Goal: Information Seeking & Learning: Understand process/instructions

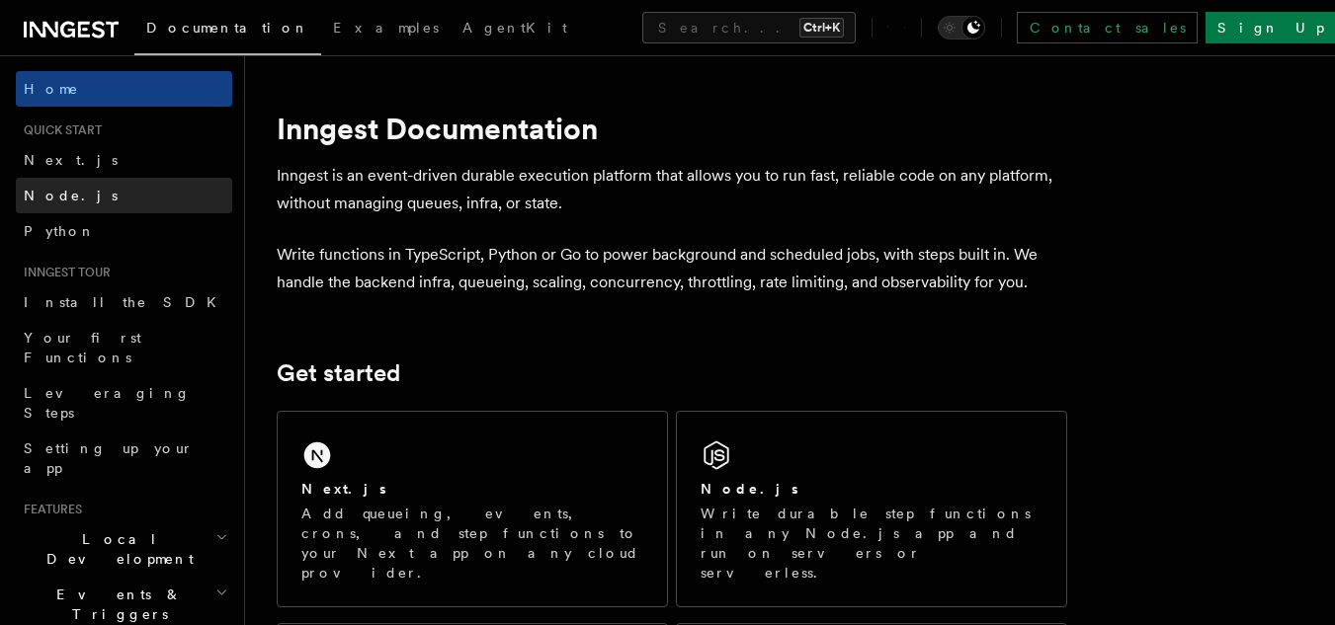
click at [44, 204] on span "Node.js" at bounding box center [71, 196] width 94 height 20
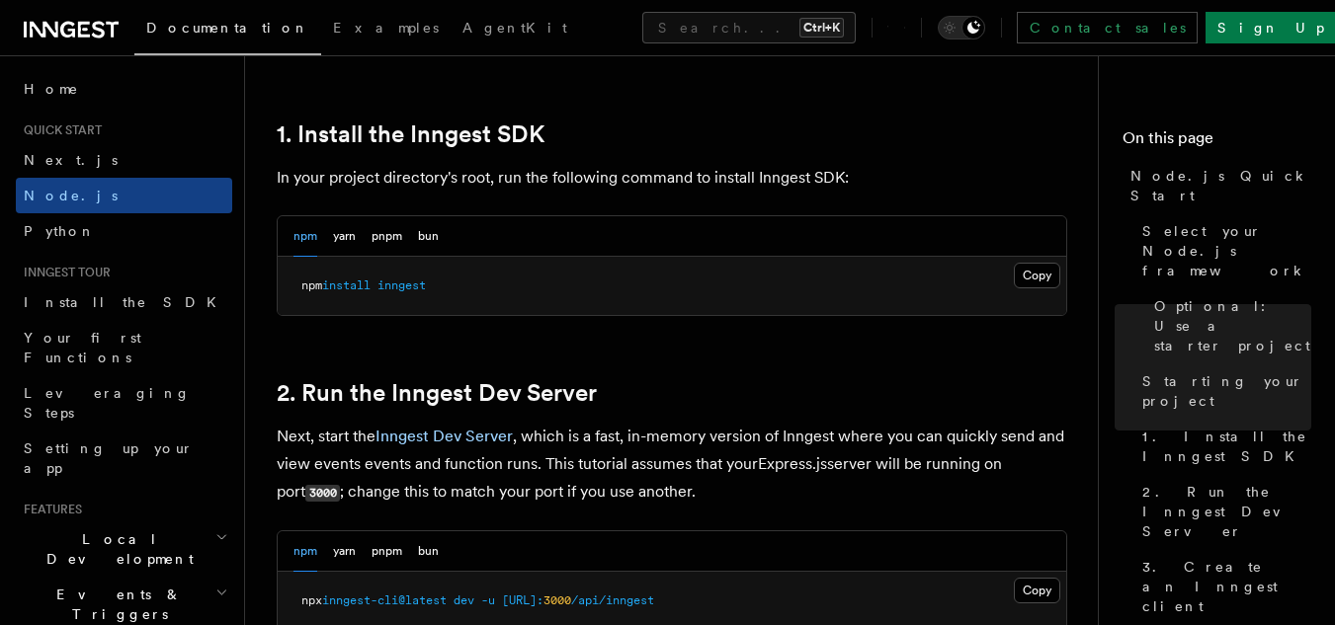
scroll to position [1248, 0]
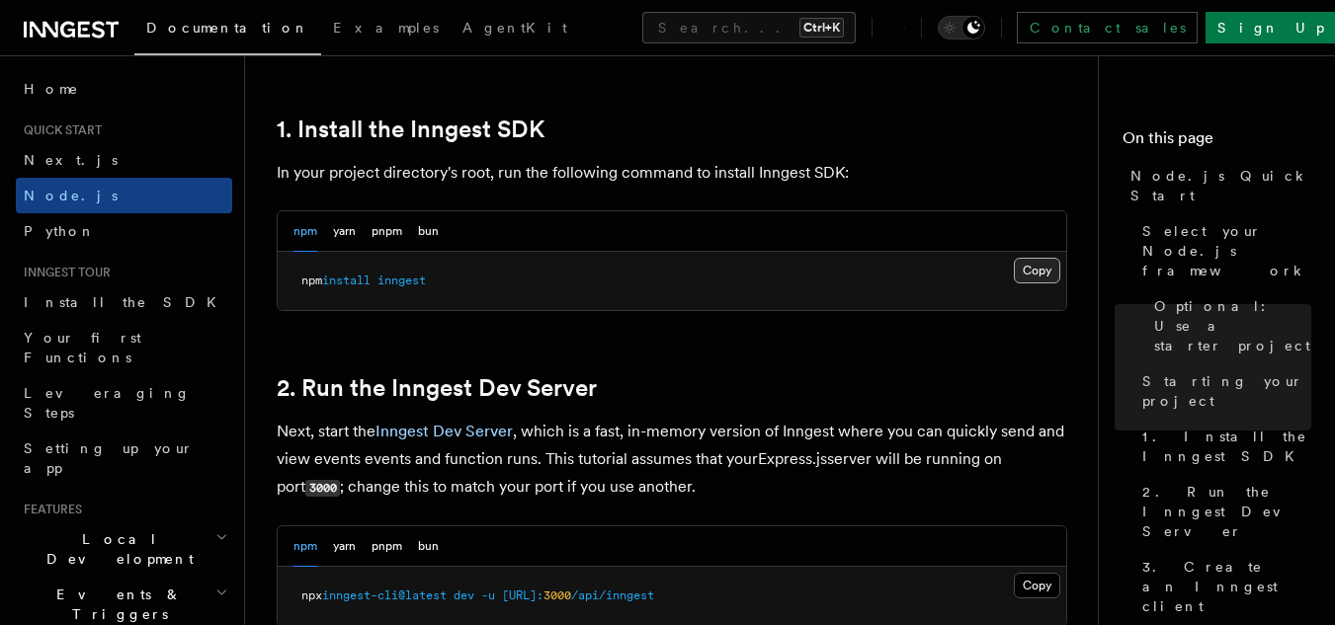
click at [1035, 274] on button "Copy Copied" at bounding box center [1037, 271] width 46 height 26
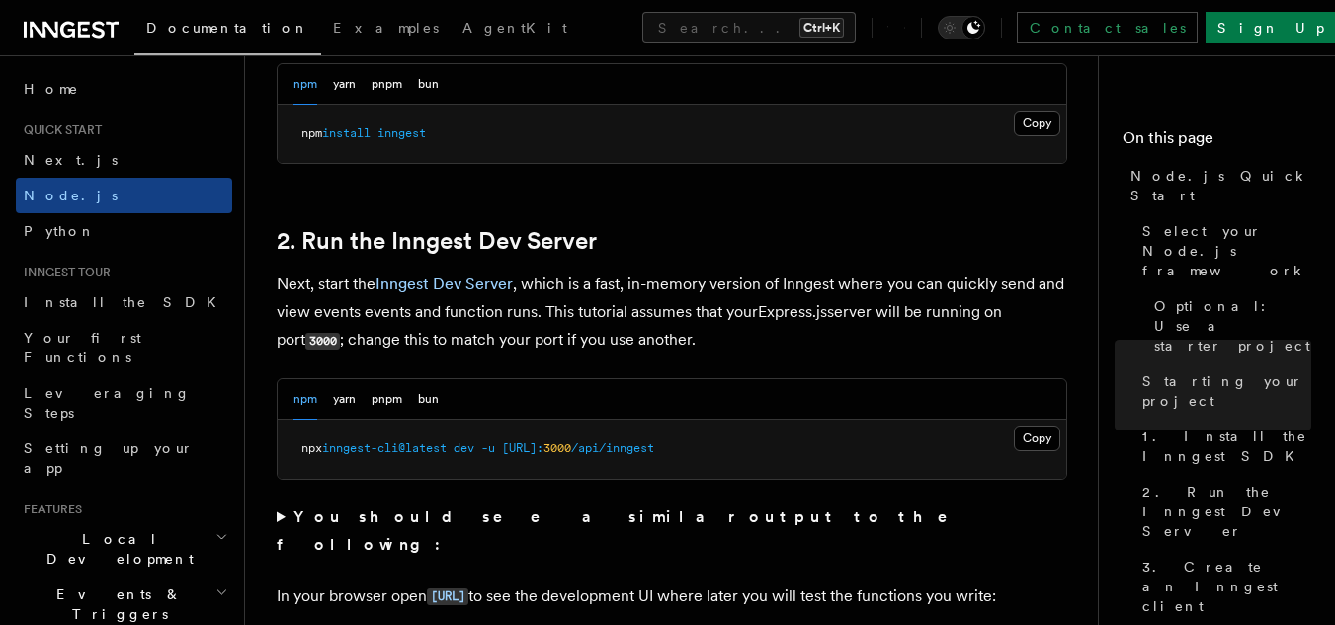
scroll to position [1354, 0]
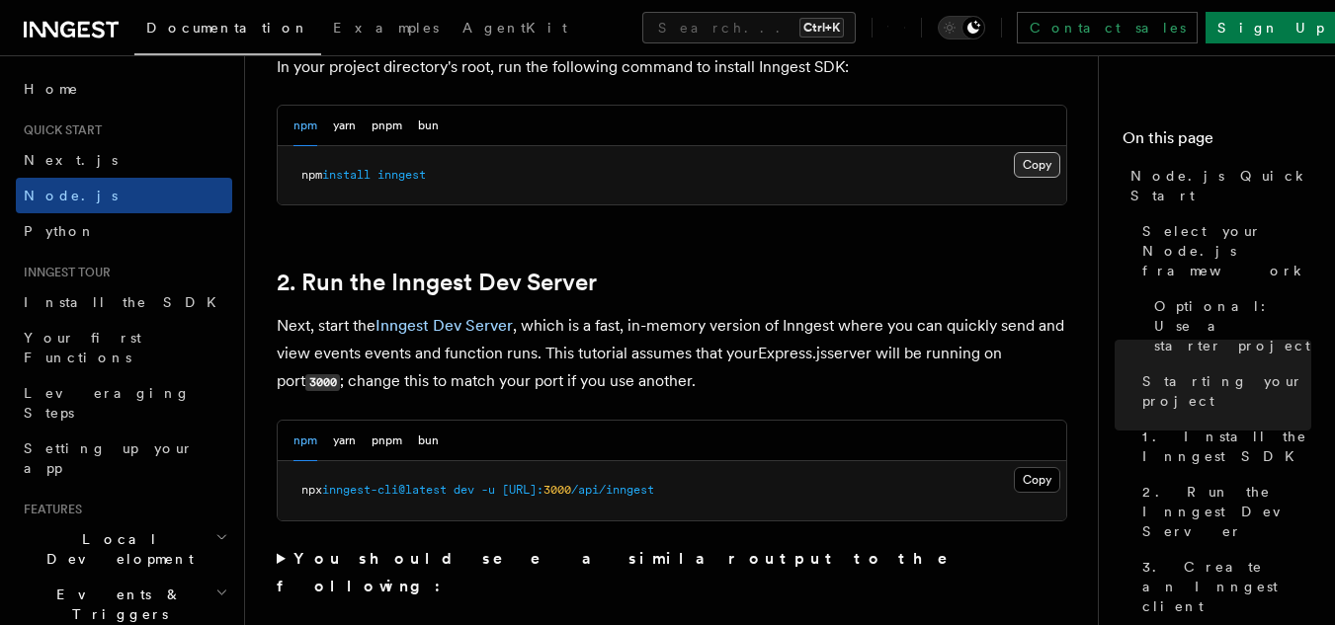
click at [1040, 165] on button "Copy Copied" at bounding box center [1037, 165] width 46 height 26
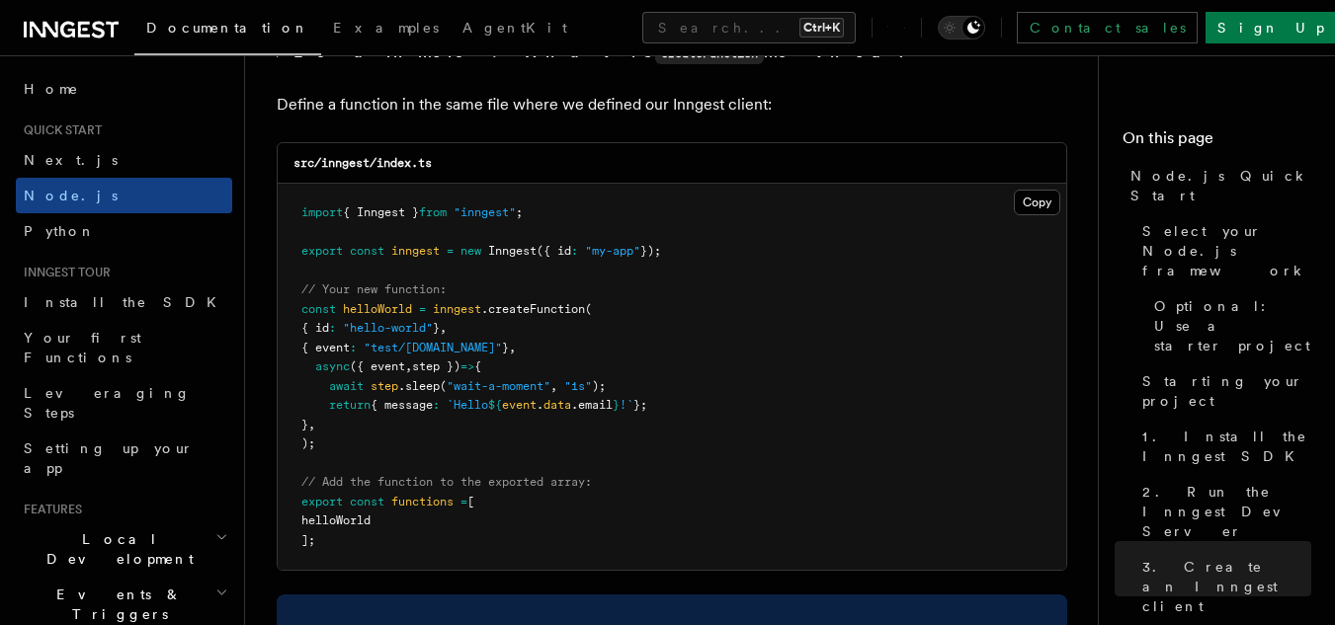
scroll to position [3926, 0]
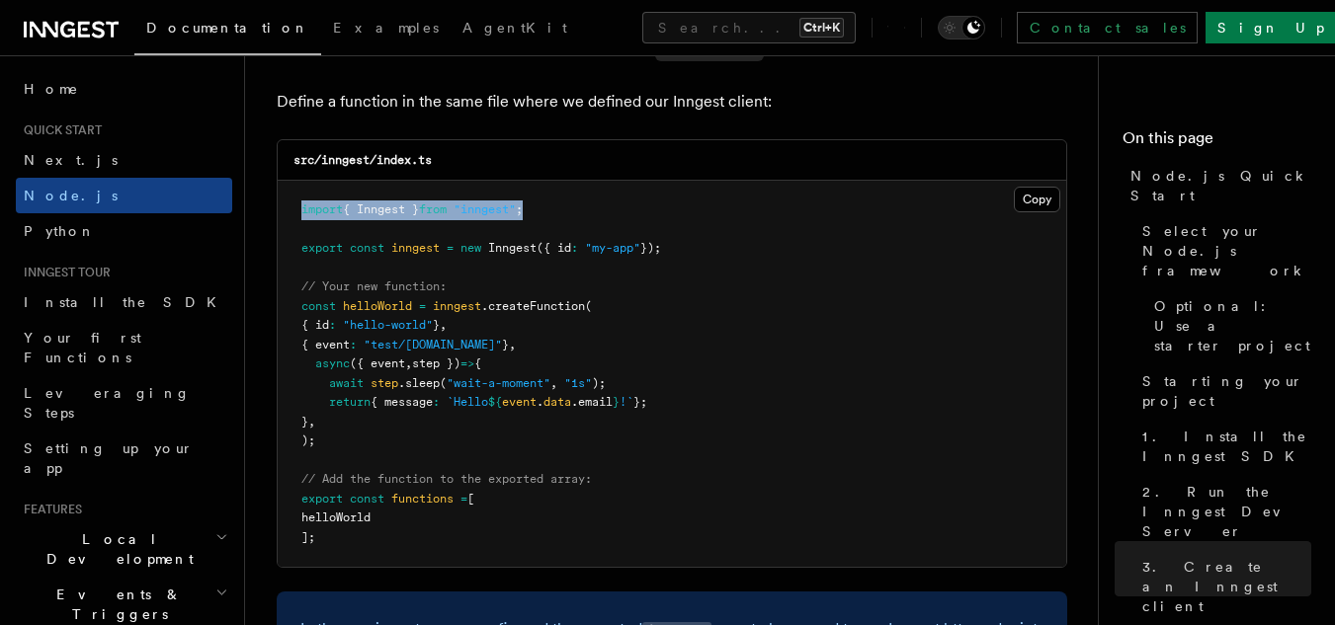
drag, startPoint x: 304, startPoint y: 210, endPoint x: 596, endPoint y: 204, distance: 291.6
click at [596, 204] on pre "import { Inngest } from "inngest" ; export const inngest = new Inngest ({ id : …" at bounding box center [672, 374] width 788 height 386
copy span "import { Inngest } from "inngest" ;"
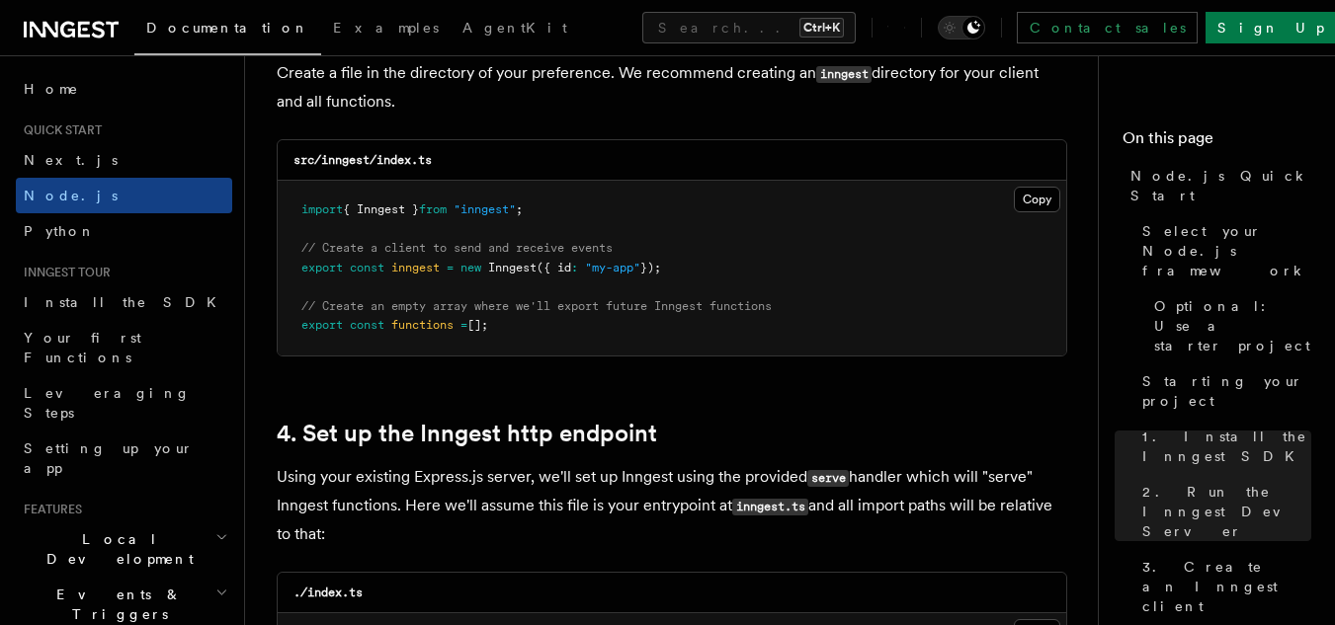
scroll to position [2661, 0]
drag, startPoint x: 299, startPoint y: 267, endPoint x: 742, endPoint y: 266, distance: 442.7
click at [742, 266] on pre "import { Inngest } from "inngest" ; // Create a client to send and receive even…" at bounding box center [672, 269] width 788 height 175
copy span "export const inngest = new Inngest ({ id : "my-app" });"
click at [681, 272] on pre "import { Inngest } from "inngest" ; // Create a client to send and receive even…" at bounding box center [672, 269] width 788 height 175
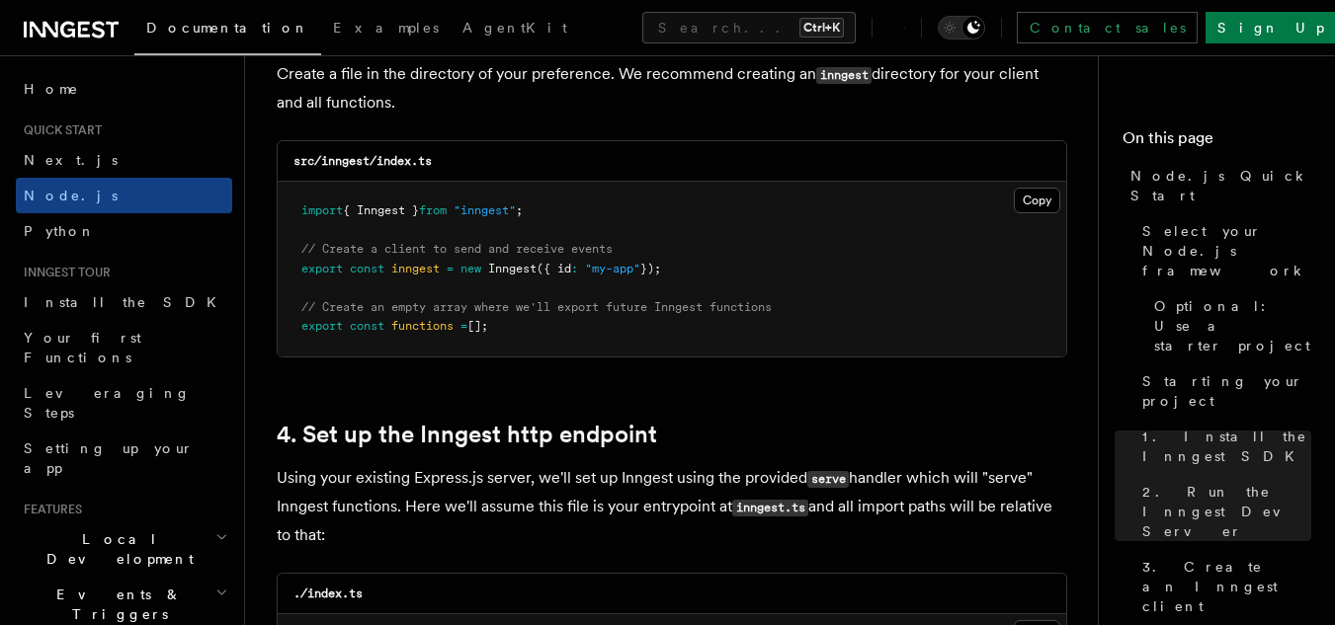
drag, startPoint x: 680, startPoint y: 272, endPoint x: 292, endPoint y: 253, distance: 387.8
click at [292, 253] on pre "import { Inngest } from "inngest" ; // Create a client to send and receive even…" at bounding box center [672, 269] width 788 height 175
copy code "// Create a client to send and receive events export const inngest = new Innges…"
drag, startPoint x: 301, startPoint y: 300, endPoint x: 535, endPoint y: 344, distance: 237.2
click at [535, 344] on pre "import { Inngest } from "inngest" ; // Create a client to send and receive even…" at bounding box center [672, 269] width 788 height 175
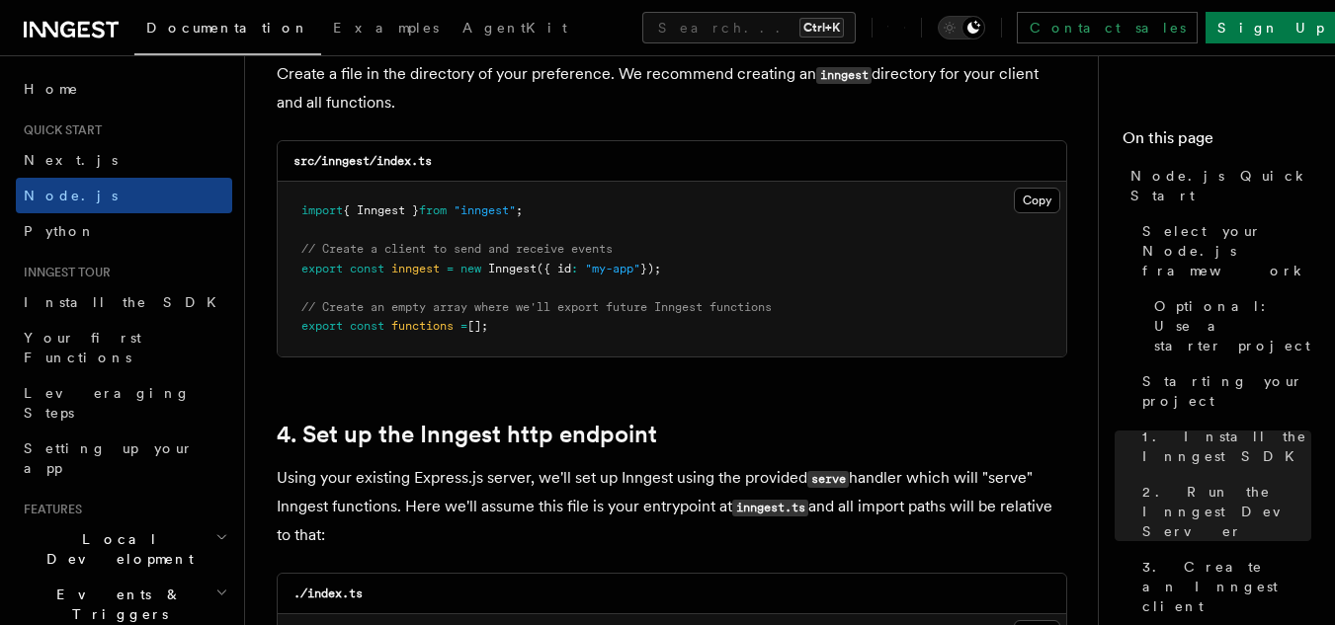
copy code "// Create an empty array where we'll export future Inngest functions export con…"
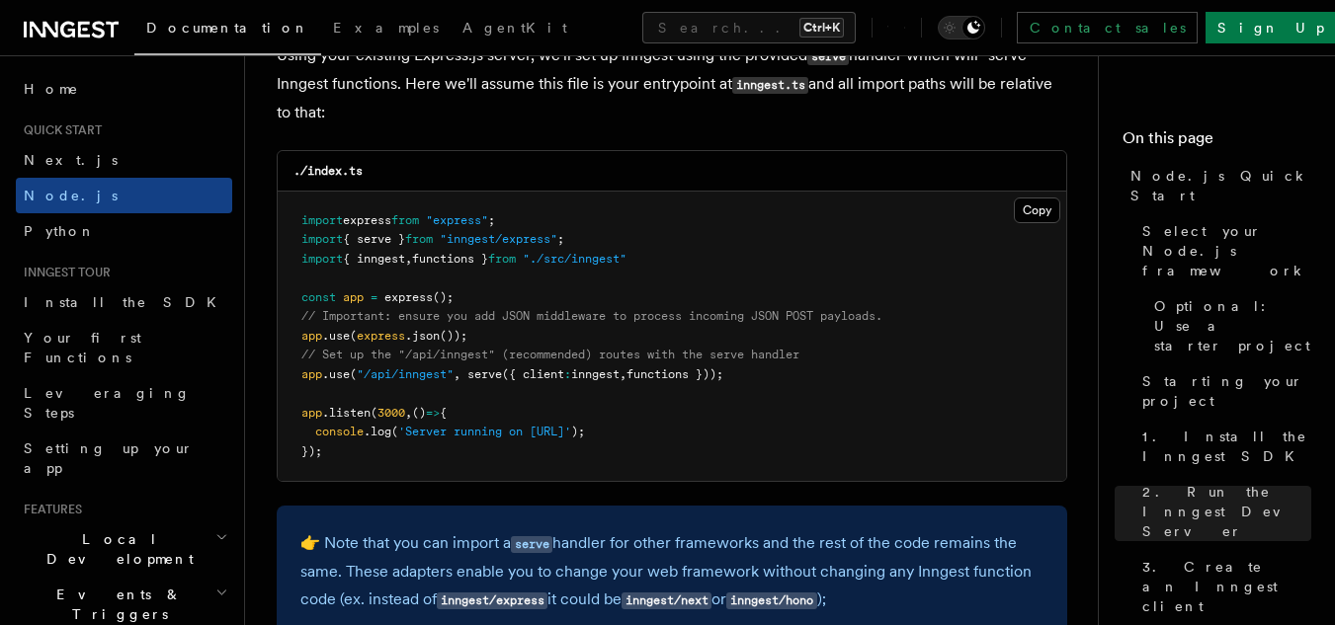
scroll to position [3083, 0]
drag, startPoint x: 469, startPoint y: 374, endPoint x: 733, endPoint y: 375, distance: 263.8
click at [723, 375] on span "app .use ( "/api/inngest" , serve ({ client : inngest , functions }));" at bounding box center [512, 376] width 422 height 14
copy span "serve ({ client : inngest , functions })"
click at [671, 257] on pre "import express from "express" ; import { serve } from "inngest/express" ; impor…" at bounding box center [672, 338] width 788 height 290
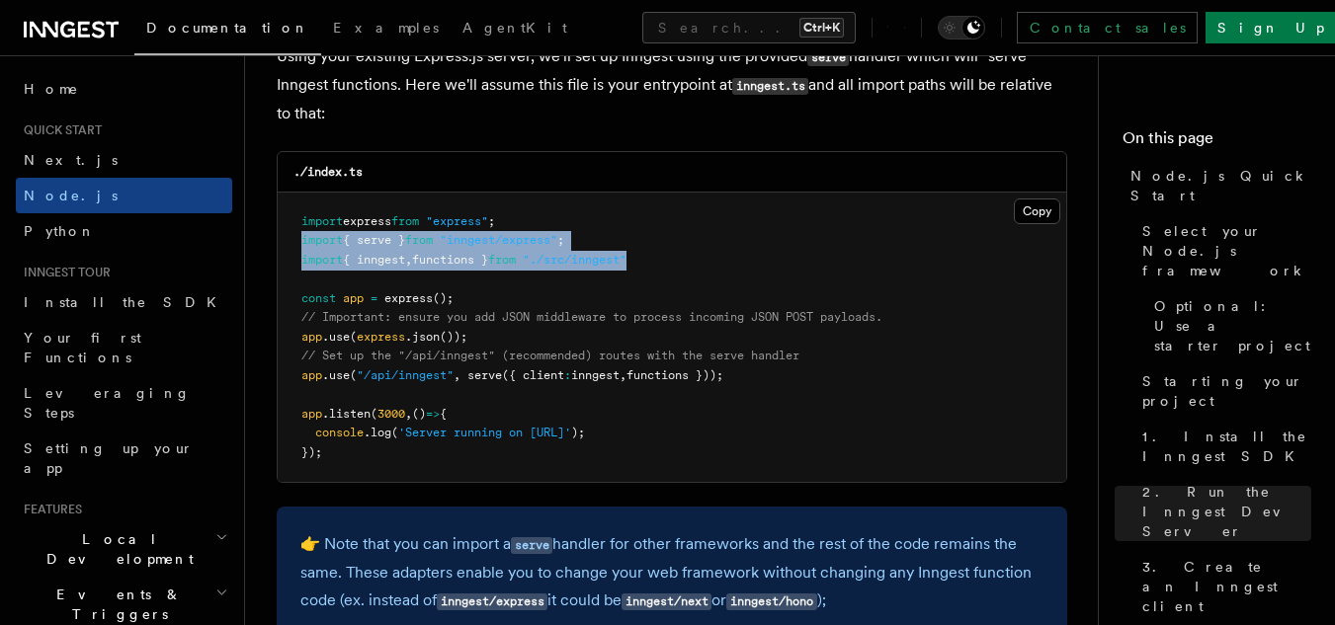
drag, startPoint x: 303, startPoint y: 240, endPoint x: 662, endPoint y: 264, distance: 359.5
click at [662, 264] on pre "import express from "express" ; import { serve } from "inngest/express" ; impor…" at bounding box center [672, 338] width 788 height 290
copy code "import { serve } from "inngest/express" ; import { inngest , functions } from "…"
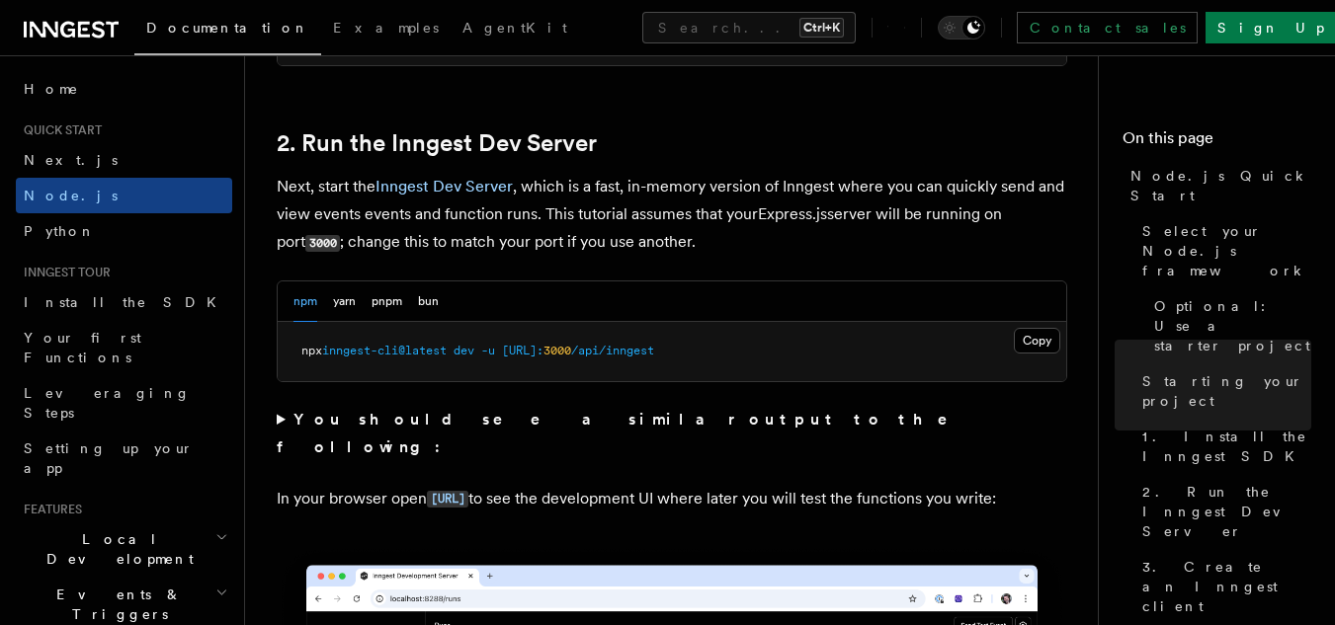
scroll to position [1492, 0]
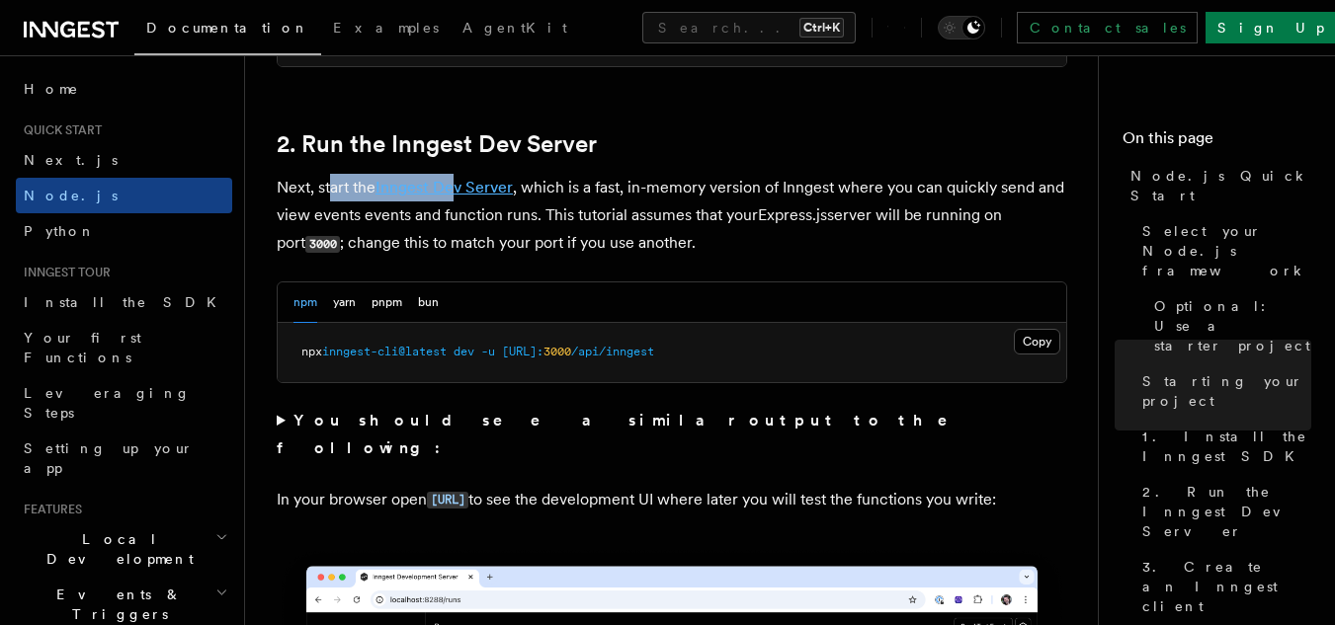
drag, startPoint x: 330, startPoint y: 187, endPoint x: 454, endPoint y: 194, distance: 123.7
click at [454, 194] on p "Next, start the Inngest Dev Server , which is a fast, in-memory version of Inng…" at bounding box center [672, 216] width 790 height 84
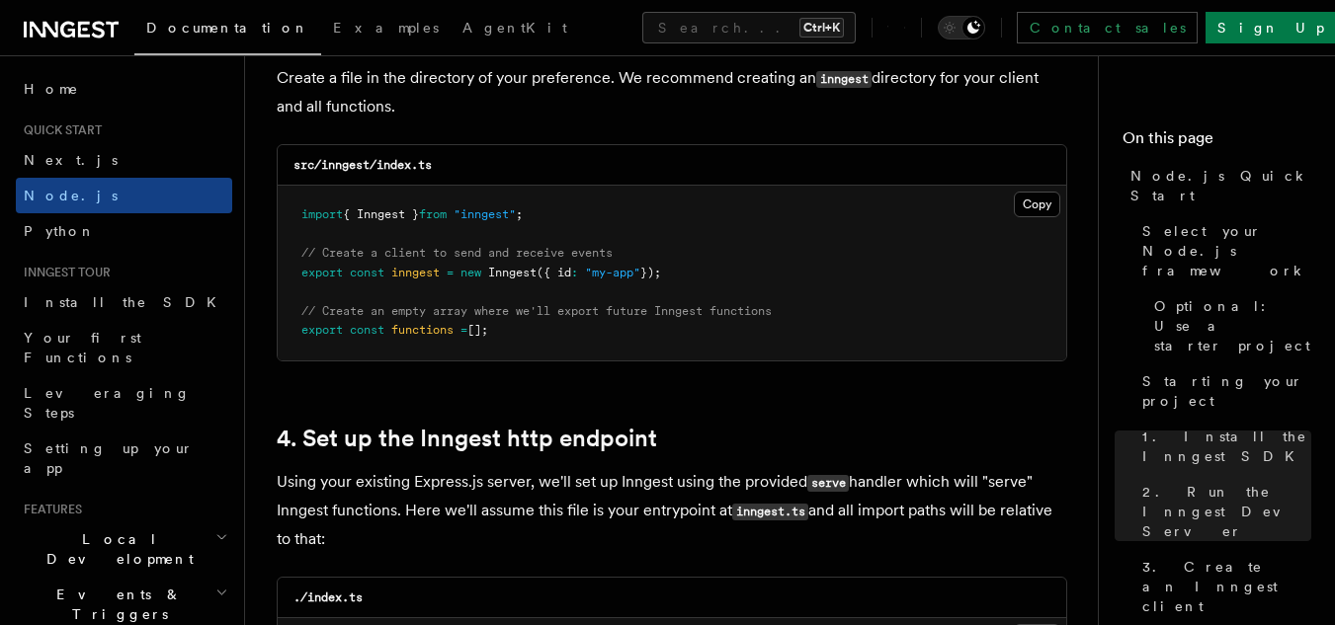
scroll to position [2609, 0]
